Goal: Go to known website: Go to known website

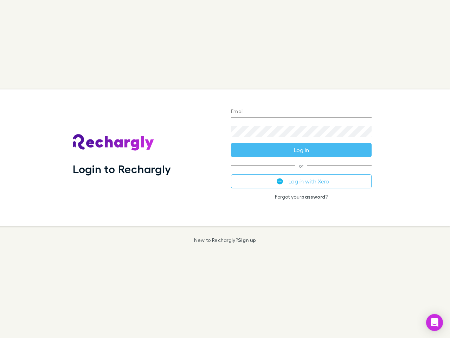
click at [225, 169] on div "Login to Rechargly" at bounding box center [146, 157] width 158 height 136
click at [301, 112] on input "Email" at bounding box center [301, 111] width 141 height 11
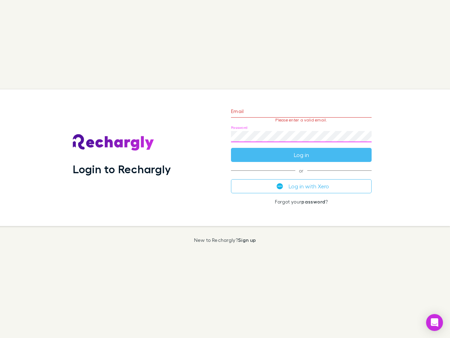
click at [301, 150] on form "Email Please enter a valid email. Password Log in" at bounding box center [301, 131] width 141 height 61
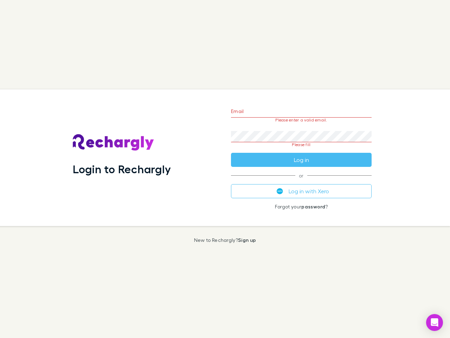
click at [301, 181] on div "Email Please enter a valid email. Password Please fill Log in or Log in with Xe…" at bounding box center [301, 157] width 152 height 136
click at [435, 322] on icon "Open Intercom Messenger" at bounding box center [434, 322] width 7 height 8
